Goal: Information Seeking & Learning: Learn about a topic

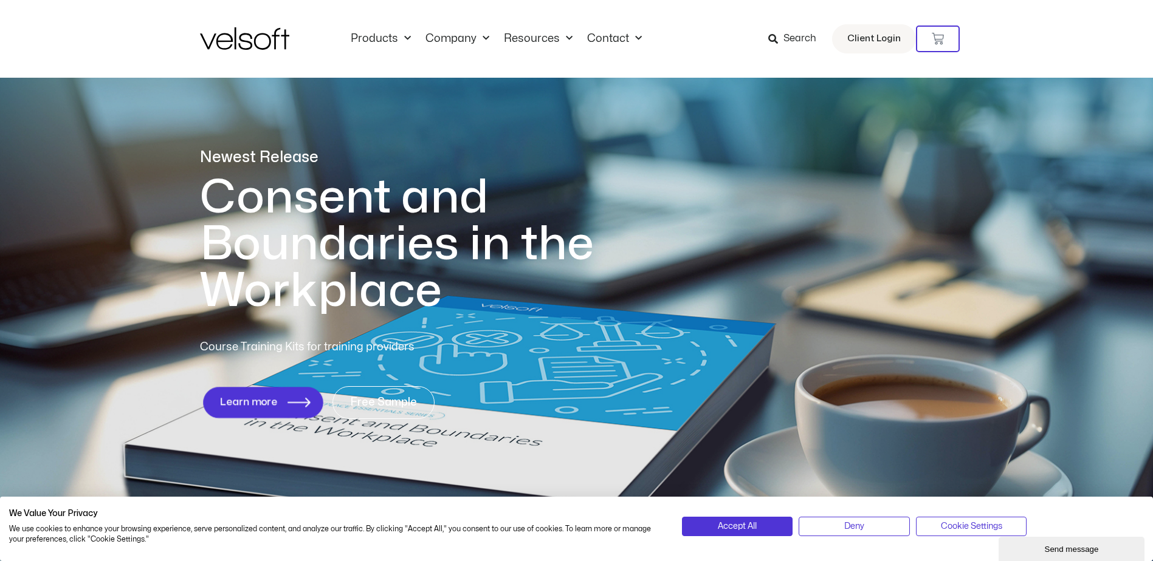
click at [315, 400] on link "Learn more" at bounding box center [263, 402] width 120 height 31
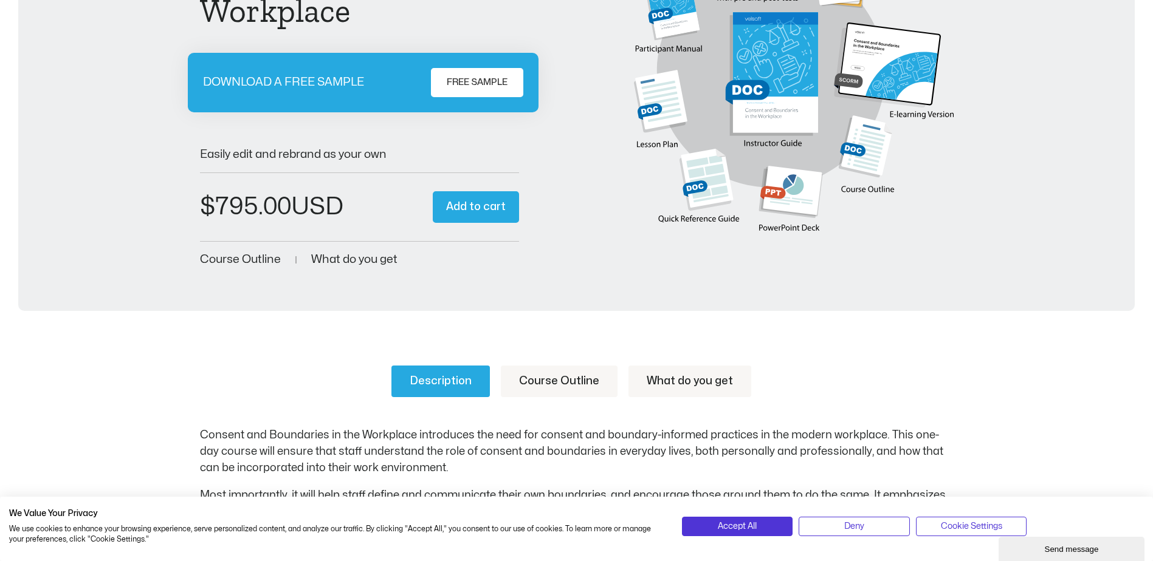
scroll to position [202, 0]
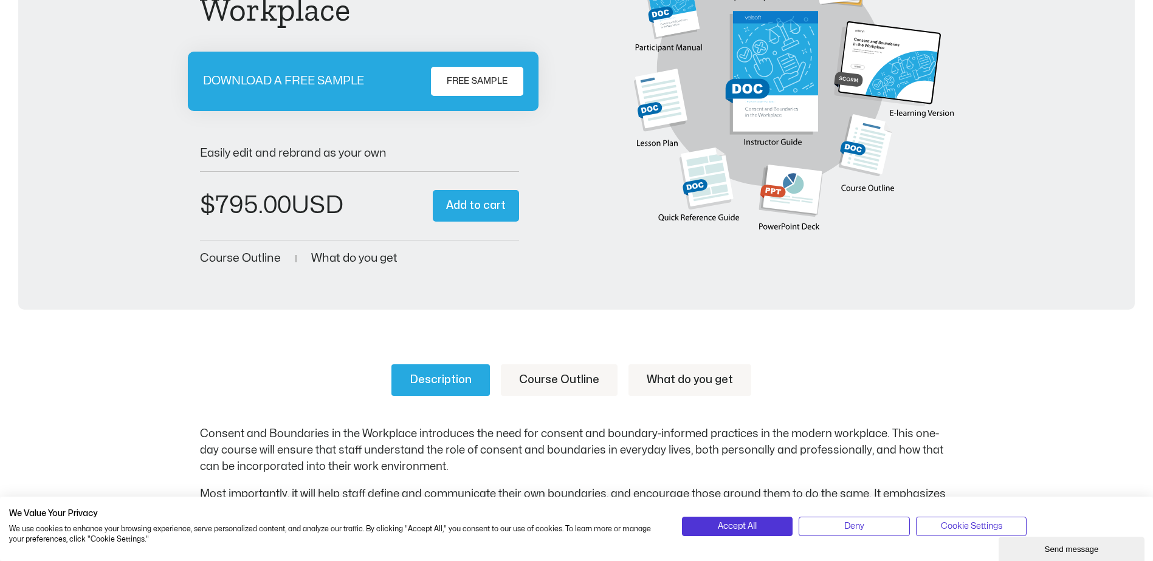
click at [702, 382] on link "What do you get" at bounding box center [689, 381] width 123 height 32
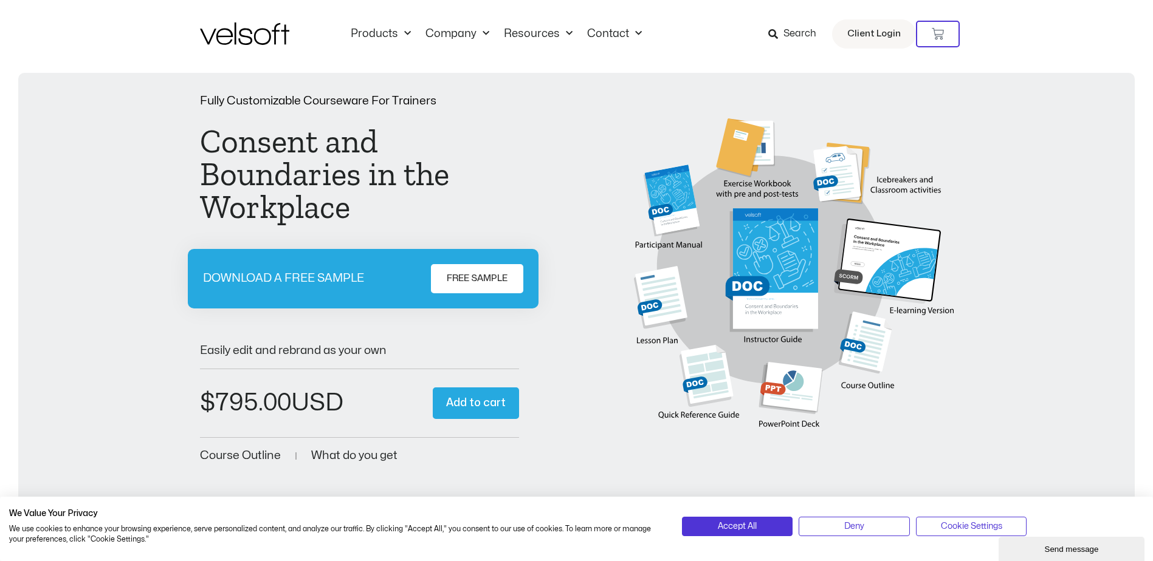
scroll to position [0, 0]
